Goal: Check status: Check status

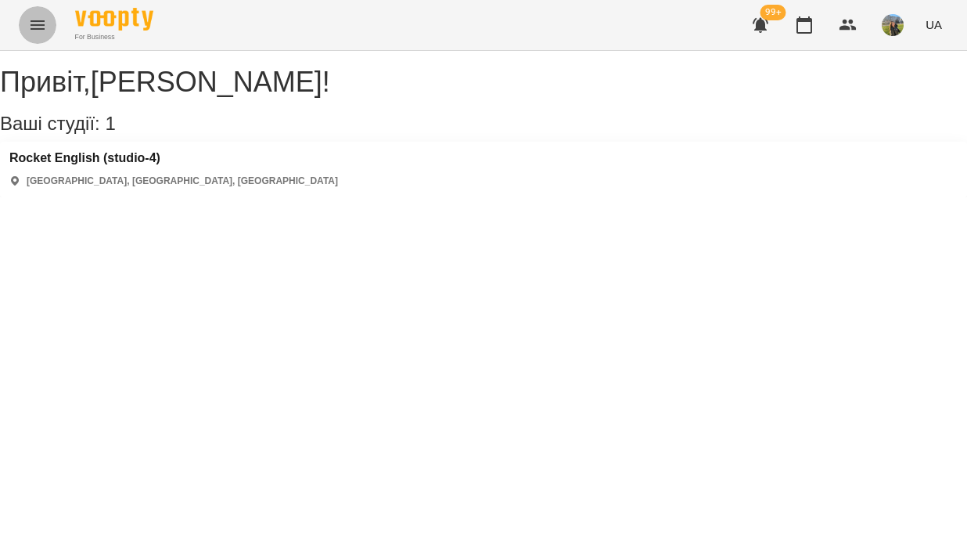
click at [47, 34] on button "Menu" at bounding box center [38, 25] width 38 height 38
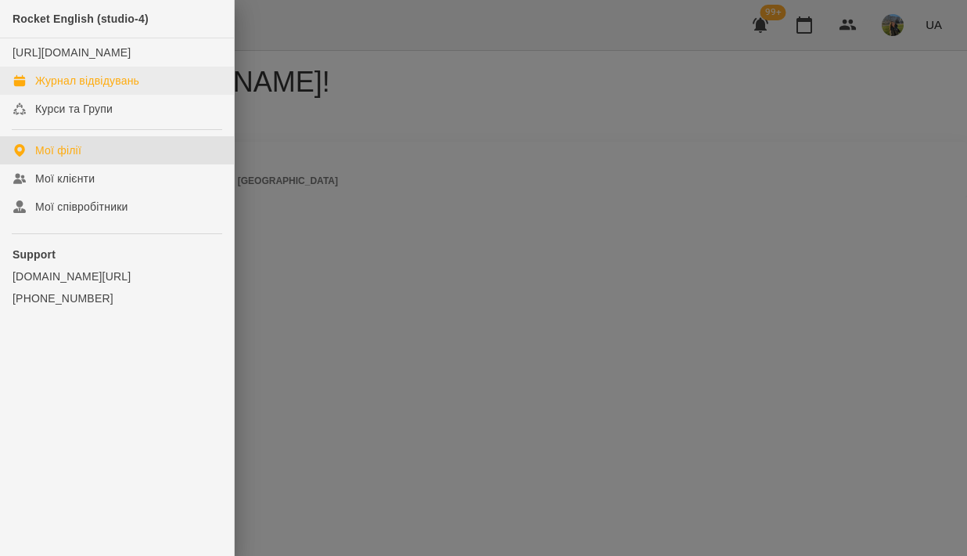
click at [107, 88] on div "Журнал відвідувань" at bounding box center [87, 81] width 104 height 16
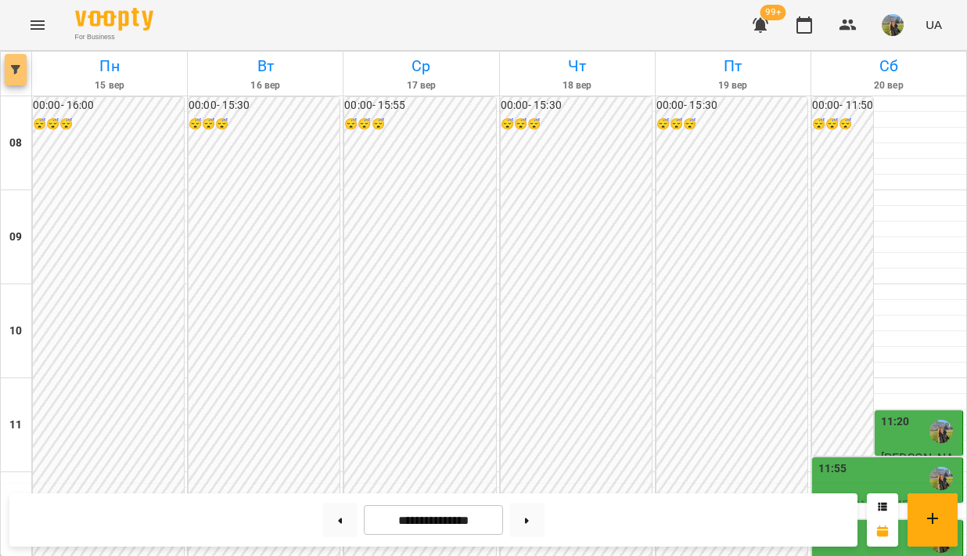
click at [15, 67] on icon "button" at bounding box center [15, 69] width 9 height 9
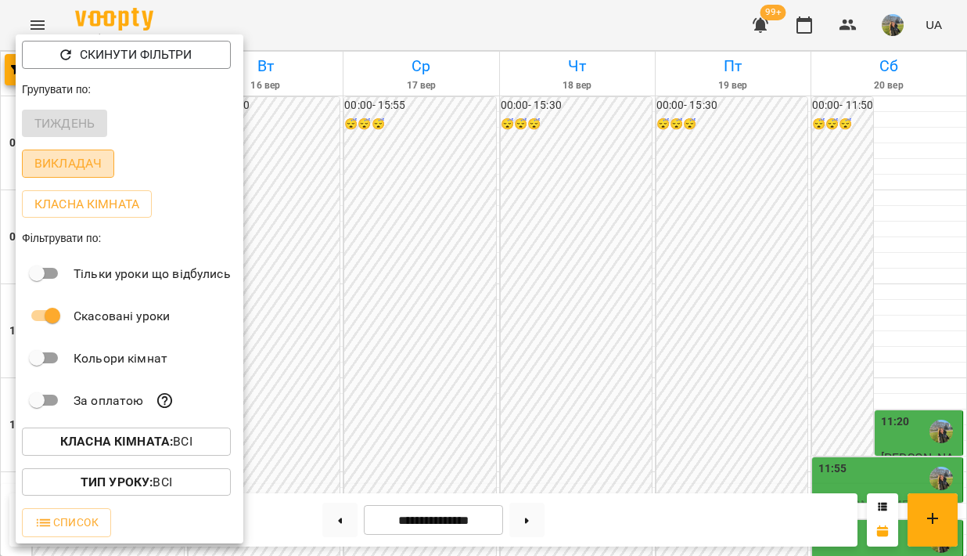
click at [70, 167] on p "Викладач" at bounding box center [67, 163] width 67 height 19
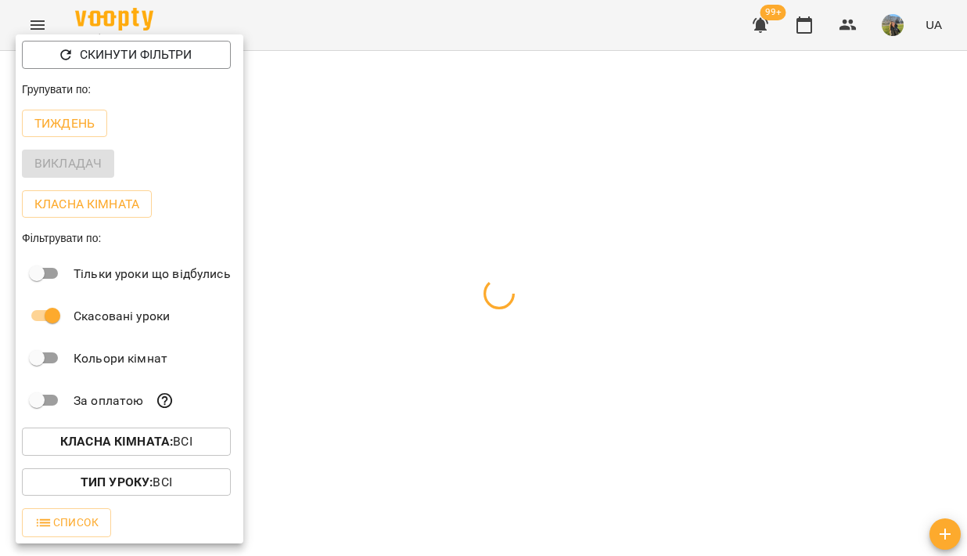
click at [494, 196] on div at bounding box center [483, 278] width 967 height 556
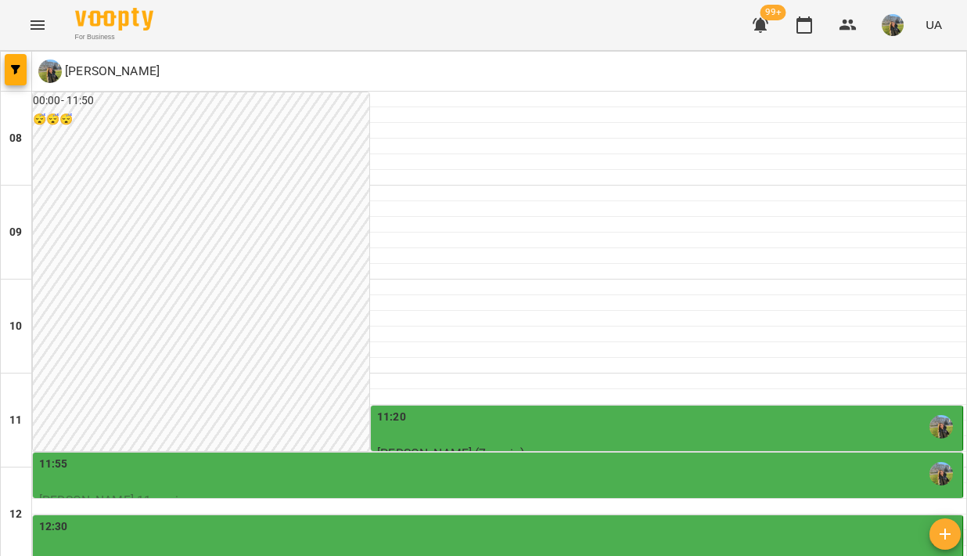
scroll to position [194, 0]
click at [566, 408] on div "11:20" at bounding box center [668, 426] width 582 height 36
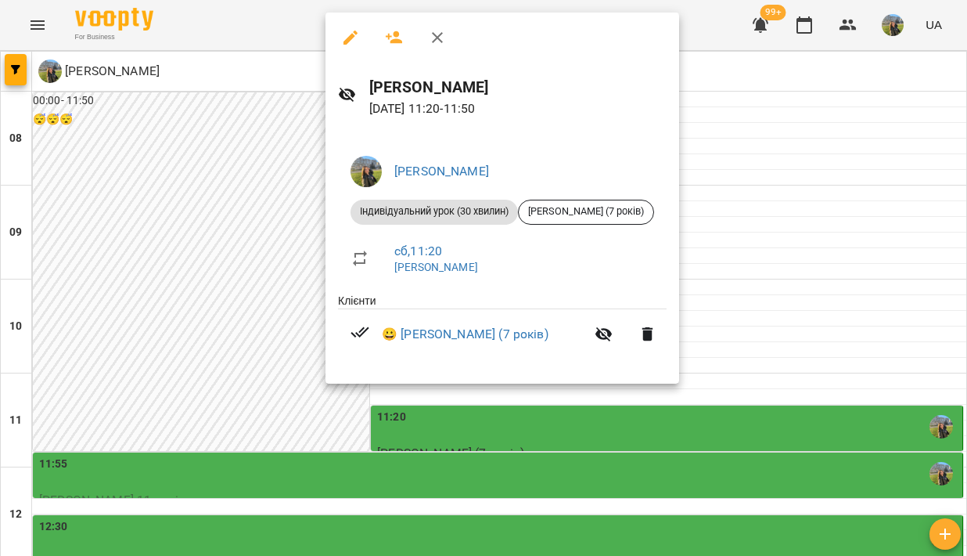
click at [778, 210] on div at bounding box center [483, 278] width 967 height 556
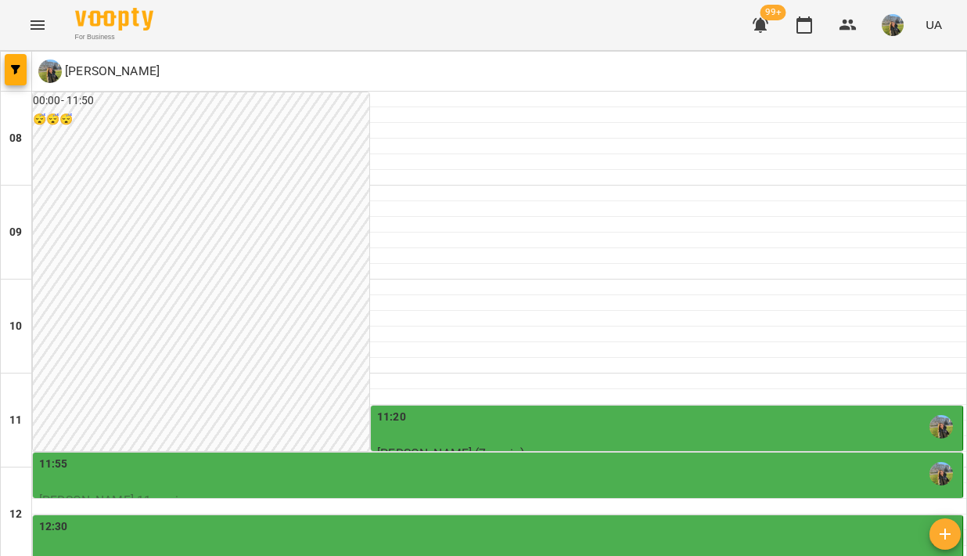
click at [334, 455] on div "11:55" at bounding box center [499, 473] width 920 height 36
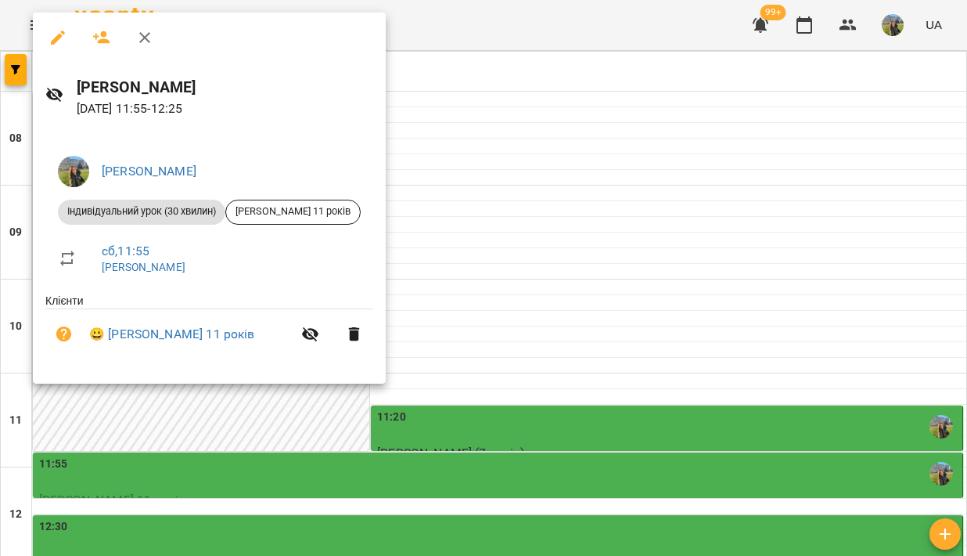
click at [487, 135] on div at bounding box center [483, 278] width 967 height 556
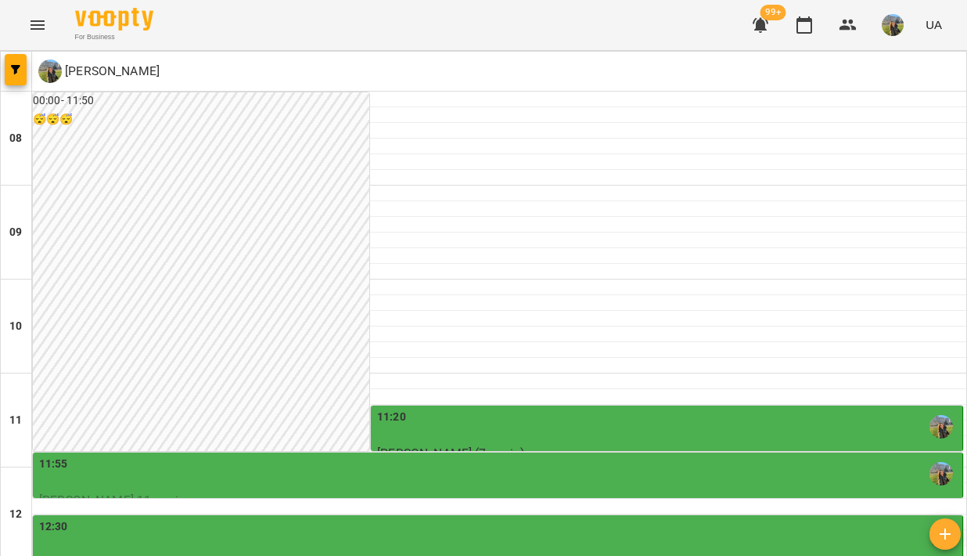
scroll to position [333, 0]
click at [449, 518] on div "12:30" at bounding box center [499, 536] width 920 height 36
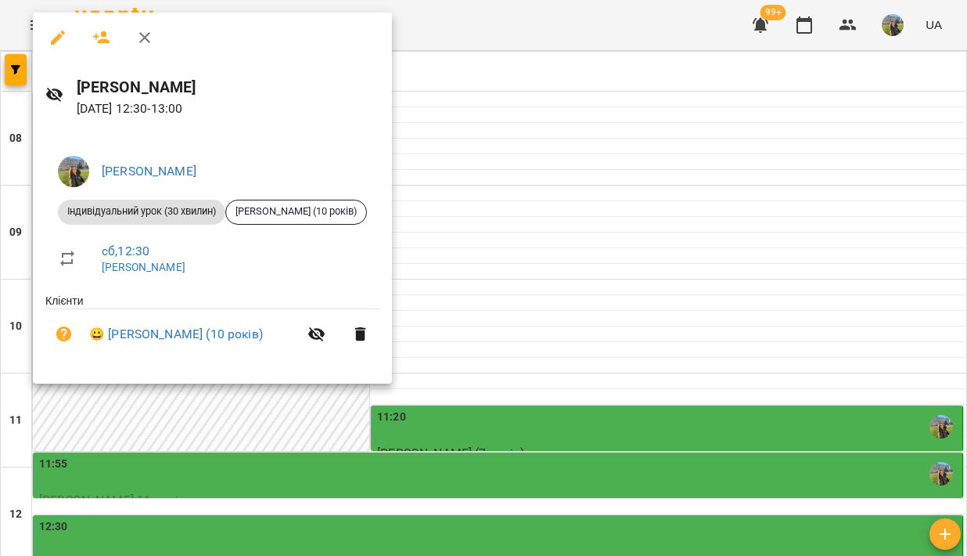
click at [472, 213] on div at bounding box center [483, 278] width 967 height 556
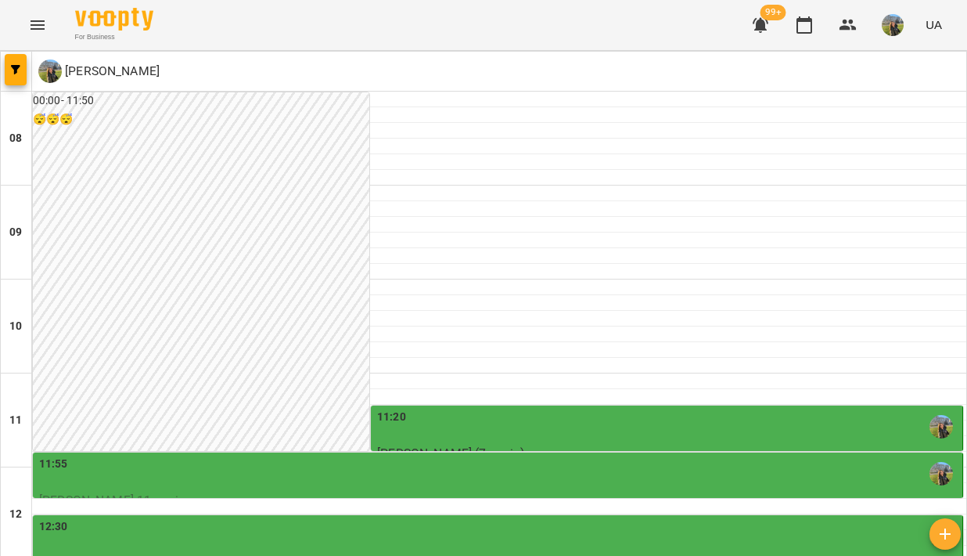
scroll to position [365, 0]
click at [461, 518] on div "12:30" at bounding box center [499, 536] width 920 height 36
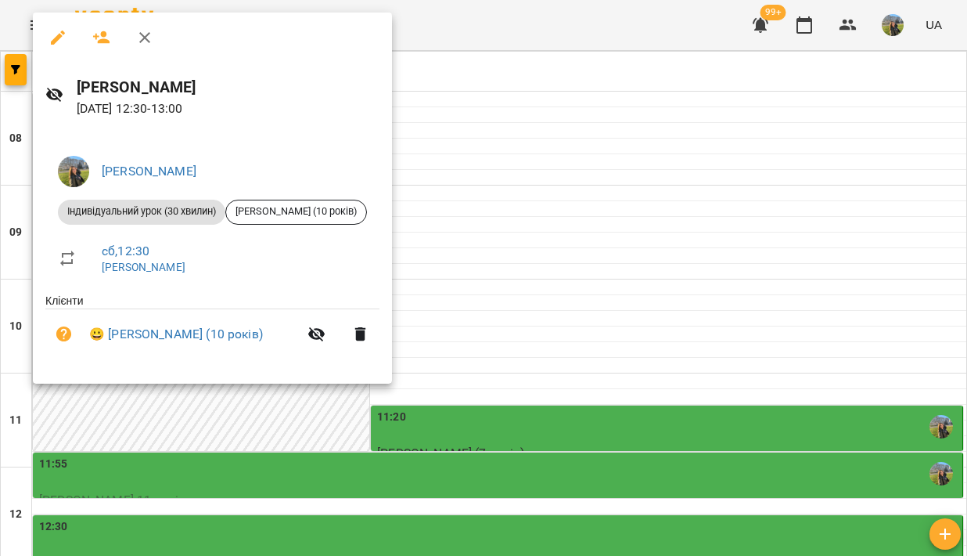
click at [530, 221] on div at bounding box center [483, 278] width 967 height 556
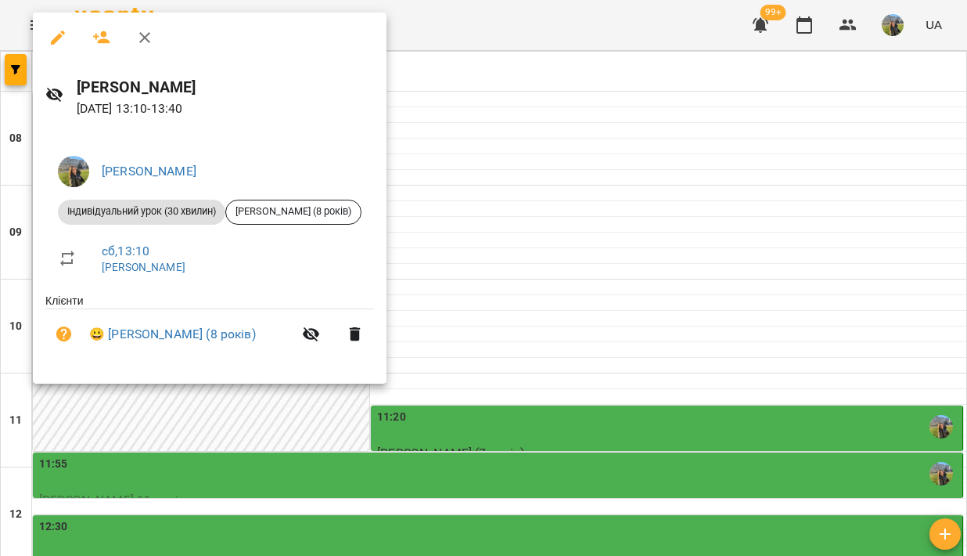
click at [538, 282] on div at bounding box center [483, 278] width 967 height 556
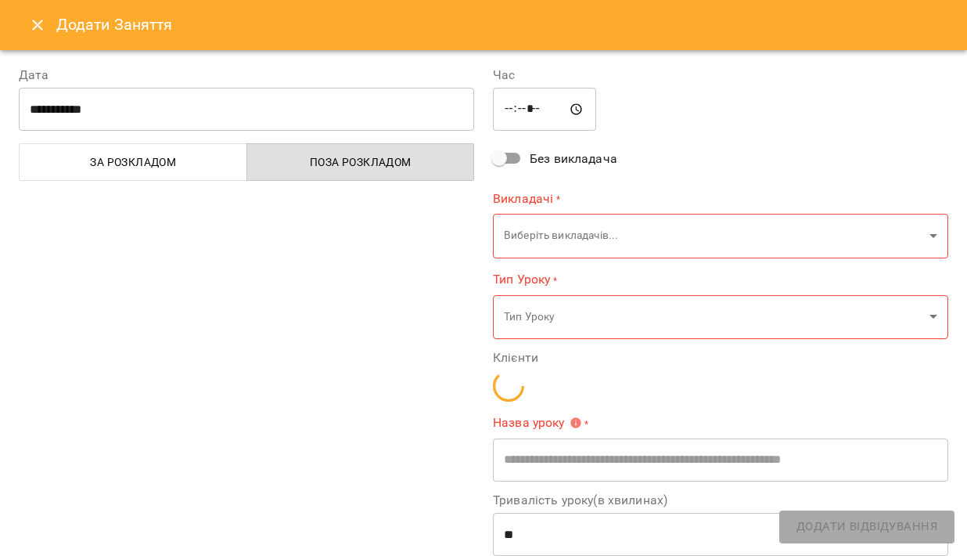
type input "**********"
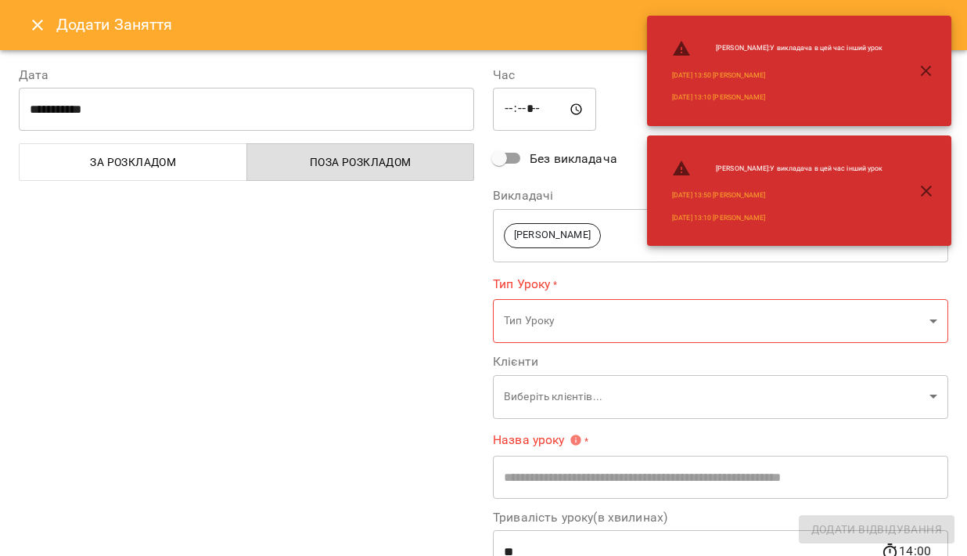
click at [39, 30] on icon "Close" at bounding box center [37, 25] width 19 height 19
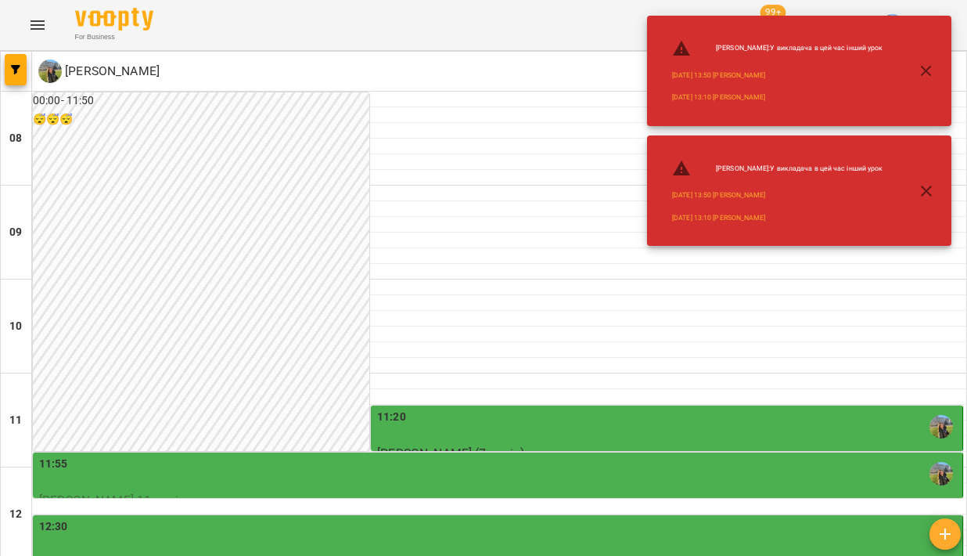
click at [267, 518] on div "12:30" at bounding box center [499, 536] width 920 height 36
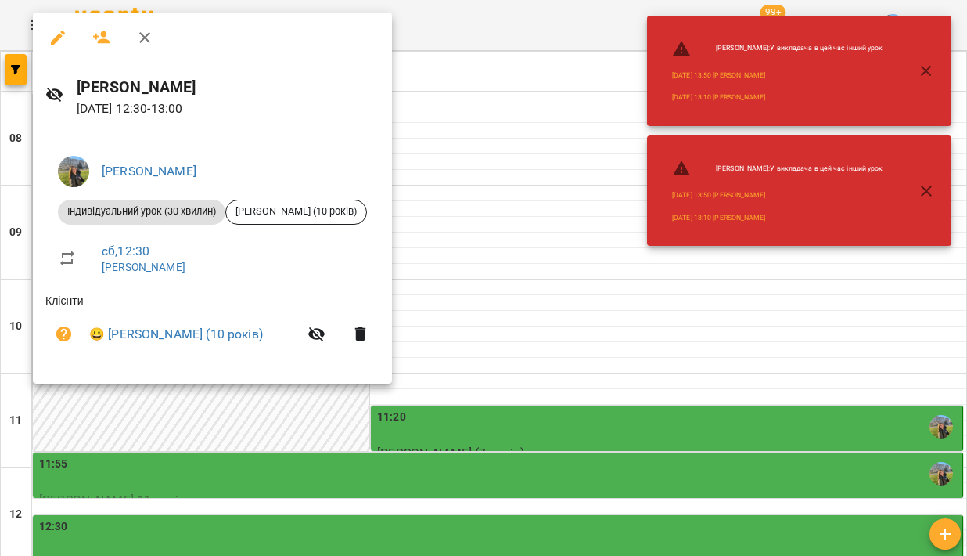
click at [466, 220] on div at bounding box center [483, 278] width 967 height 556
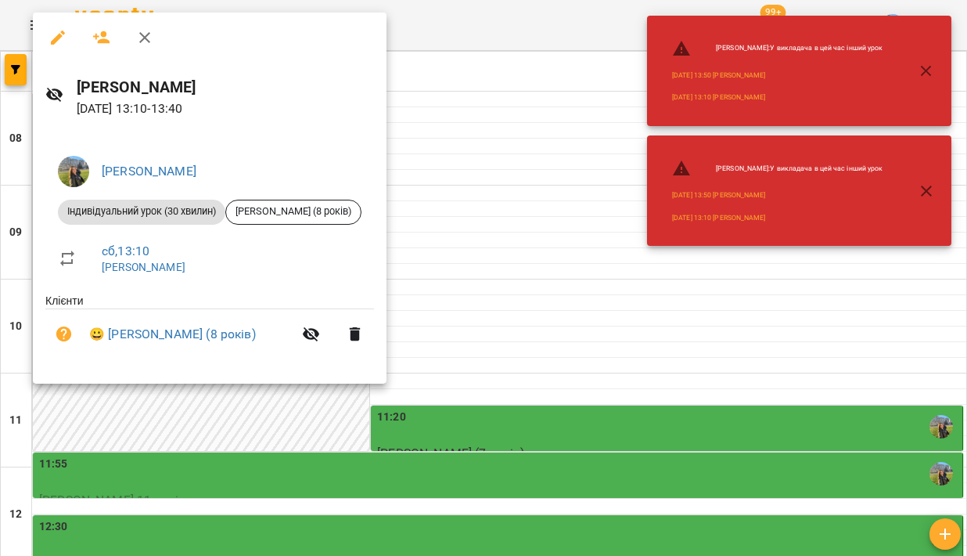
click at [488, 225] on div at bounding box center [483, 278] width 967 height 556
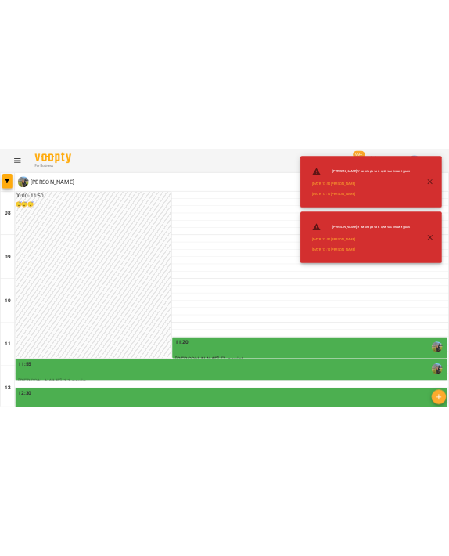
scroll to position [453, 0]
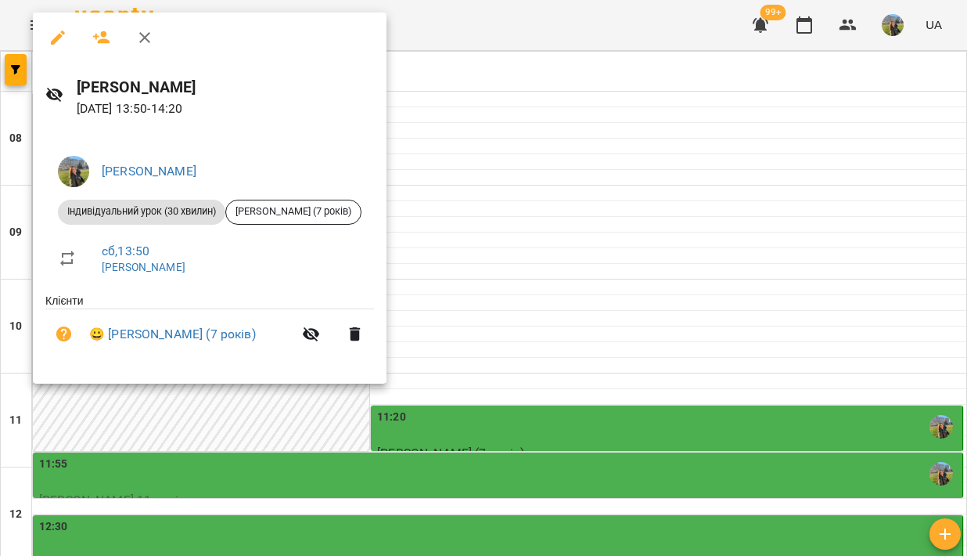
click at [467, 193] on div at bounding box center [483, 278] width 967 height 556
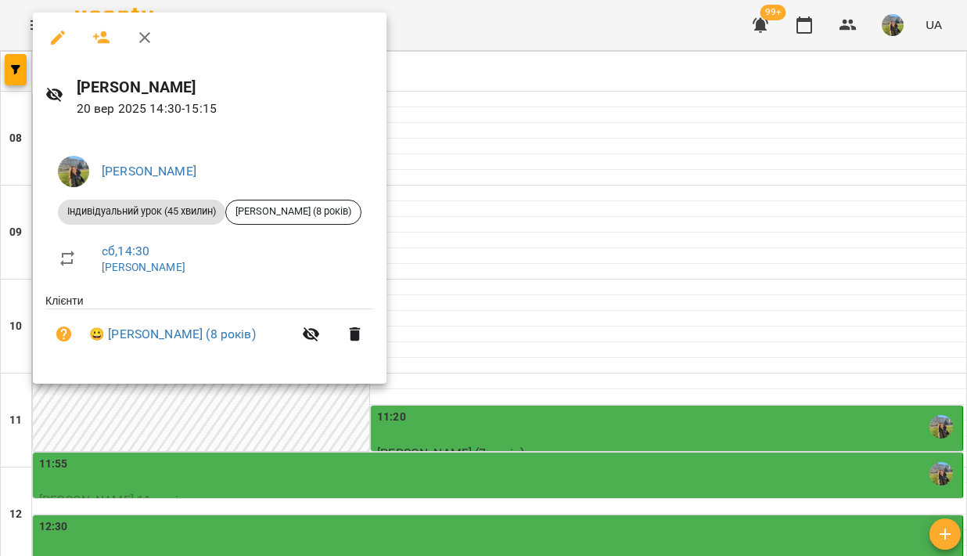
click at [431, 322] on div at bounding box center [483, 278] width 967 height 556
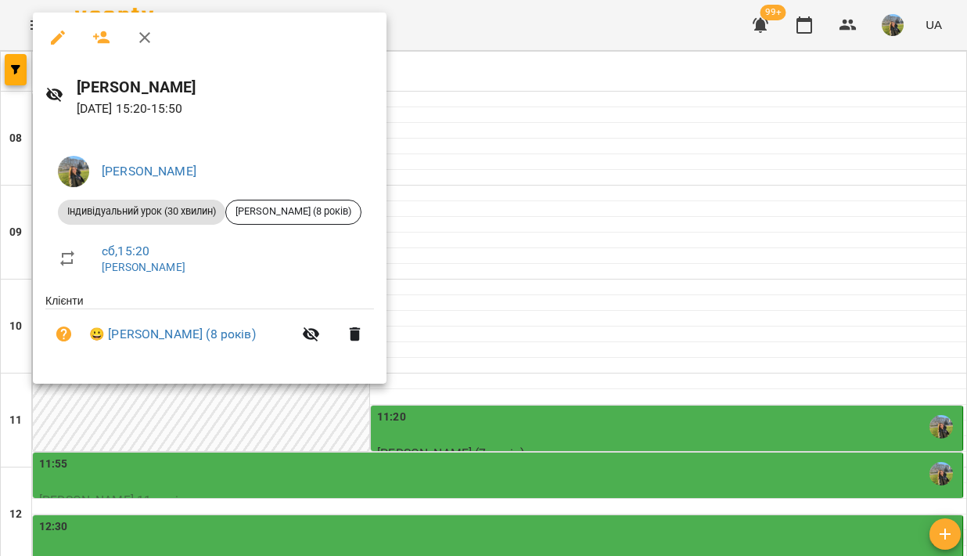
click at [447, 363] on div at bounding box center [483, 278] width 967 height 556
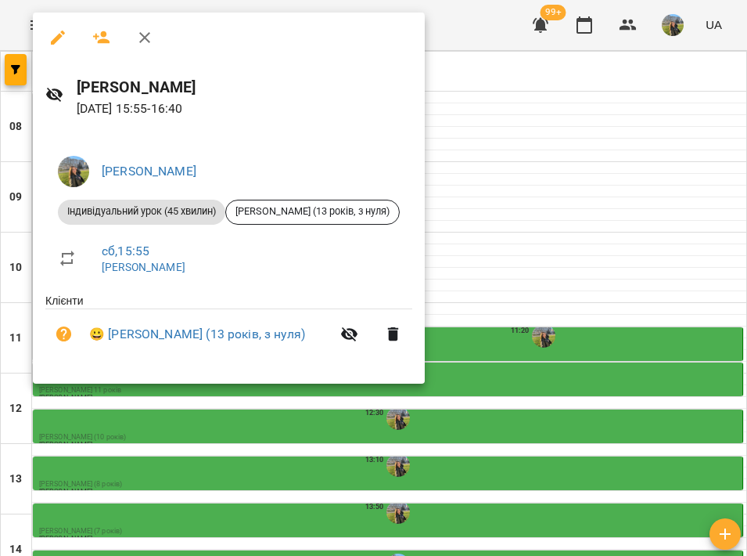
click at [739, 37] on div at bounding box center [373, 278] width 747 height 556
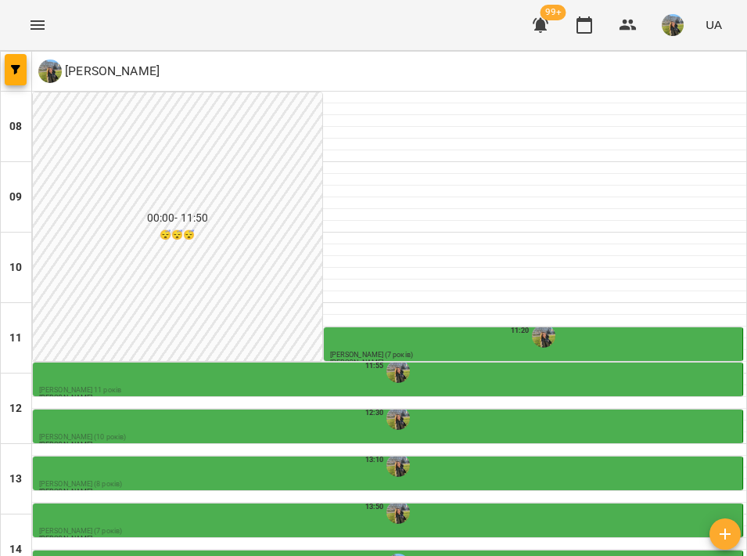
click at [736, 33] on div "For Business 99+ UA" at bounding box center [373, 25] width 747 height 50
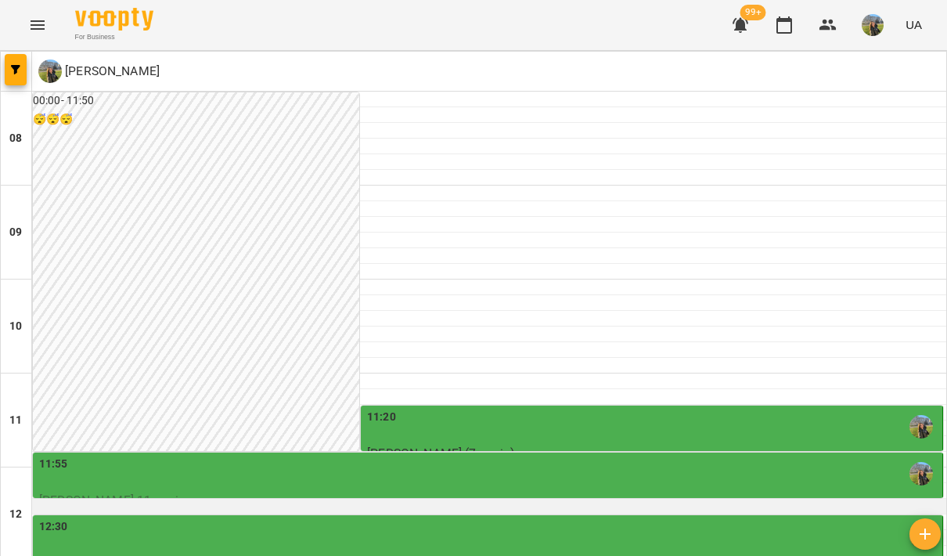
scroll to position [659, 0]
